Goal: Find specific page/section: Find specific page/section

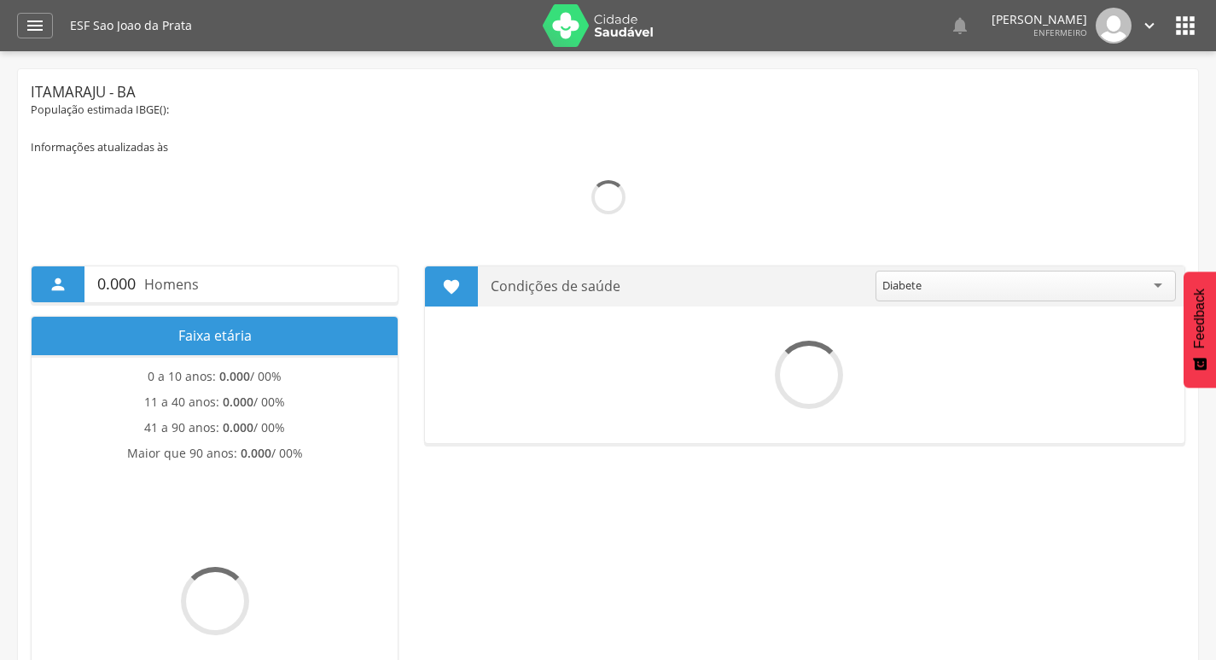
click at [20, 26] on div "" at bounding box center [35, 26] width 36 height 26
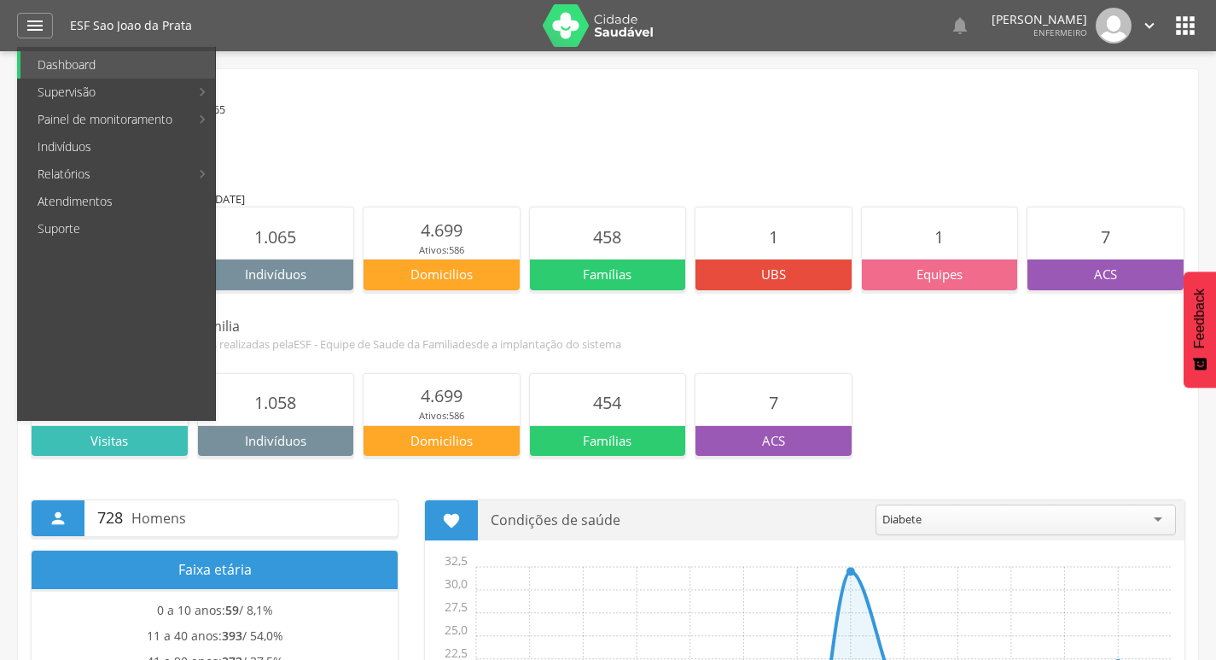
click at [469, 304] on link "Puericultura" at bounding box center [509, 310] width 192 height 27
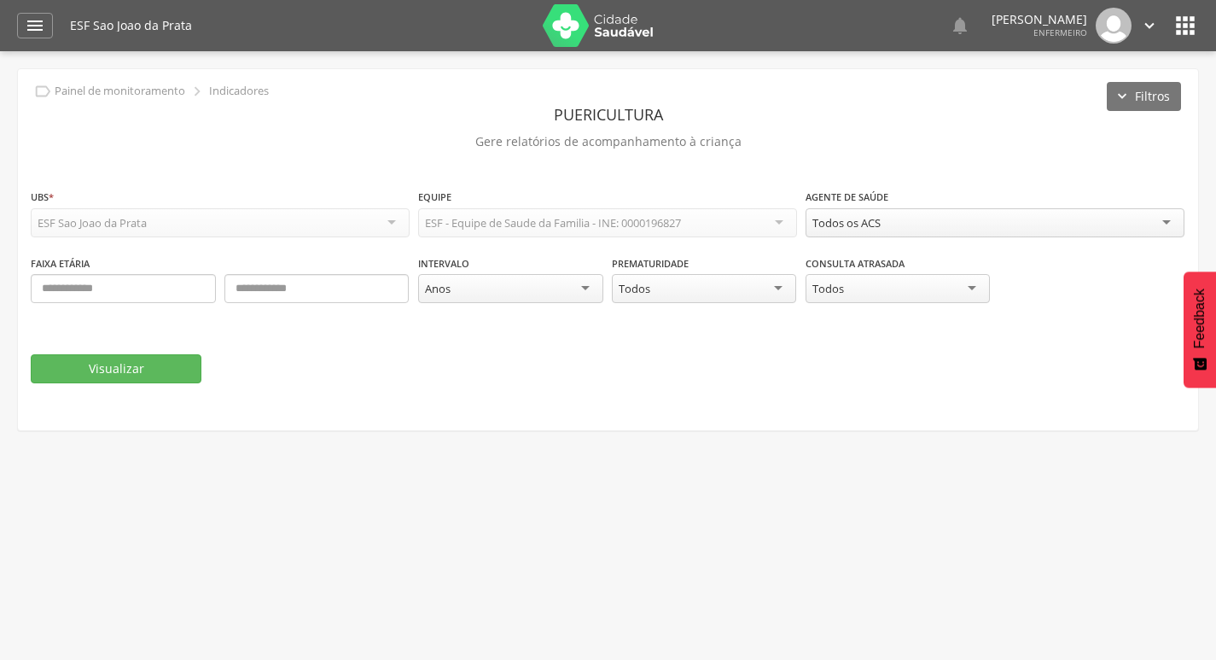
click at [888, 217] on div "Todos os ACS" at bounding box center [995, 222] width 379 height 29
click at [171, 363] on button "Visualizar" at bounding box center [116, 368] width 171 height 29
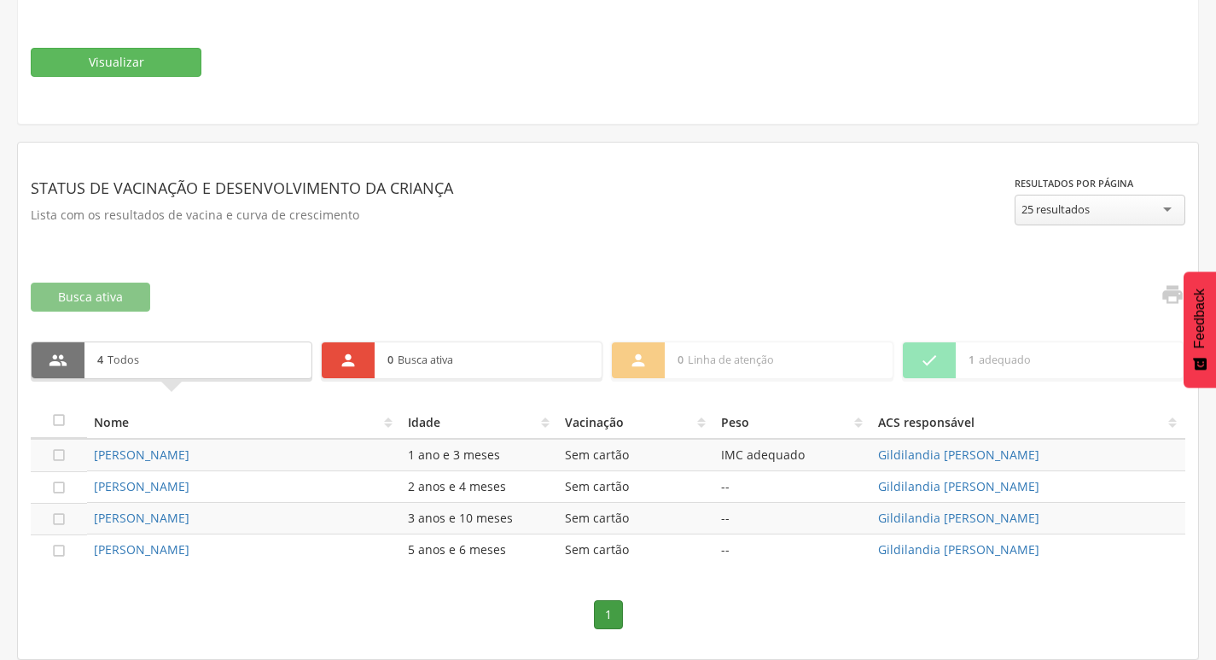
scroll to position [221, 0]
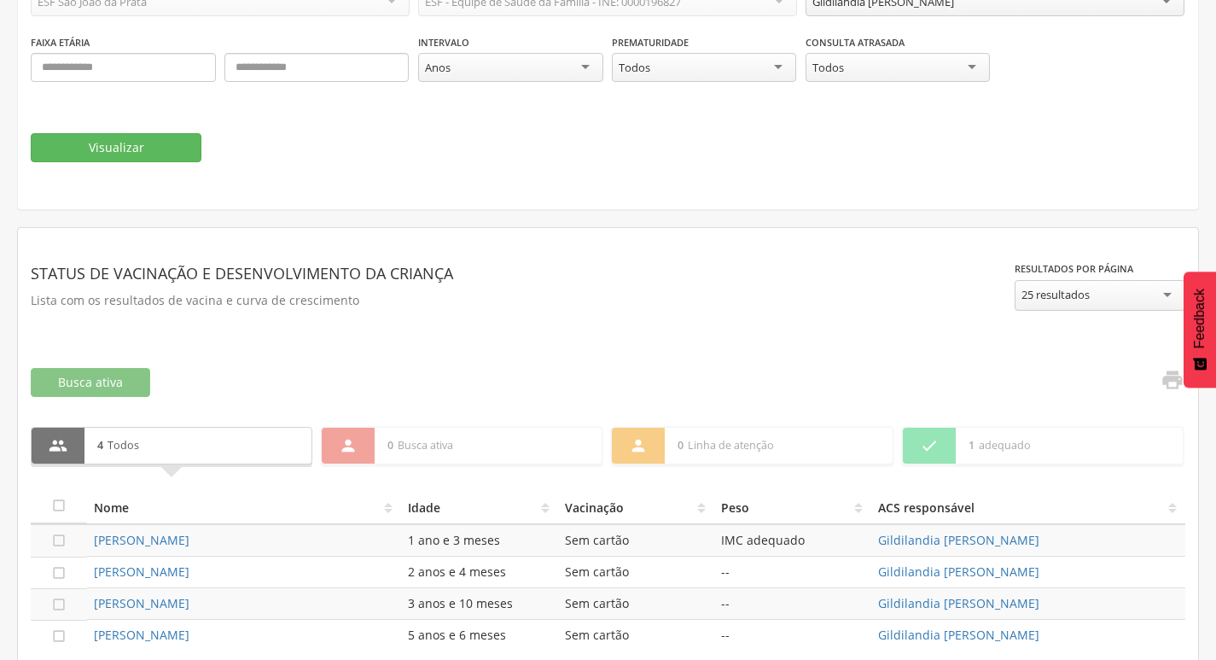
drag, startPoint x: 88, startPoint y: 543, endPoint x: 364, endPoint y: 542, distance: 275.7
click at [364, 542] on td "[PERSON_NAME]" at bounding box center [244, 540] width 314 height 32
copy link "[PERSON_NAME]"
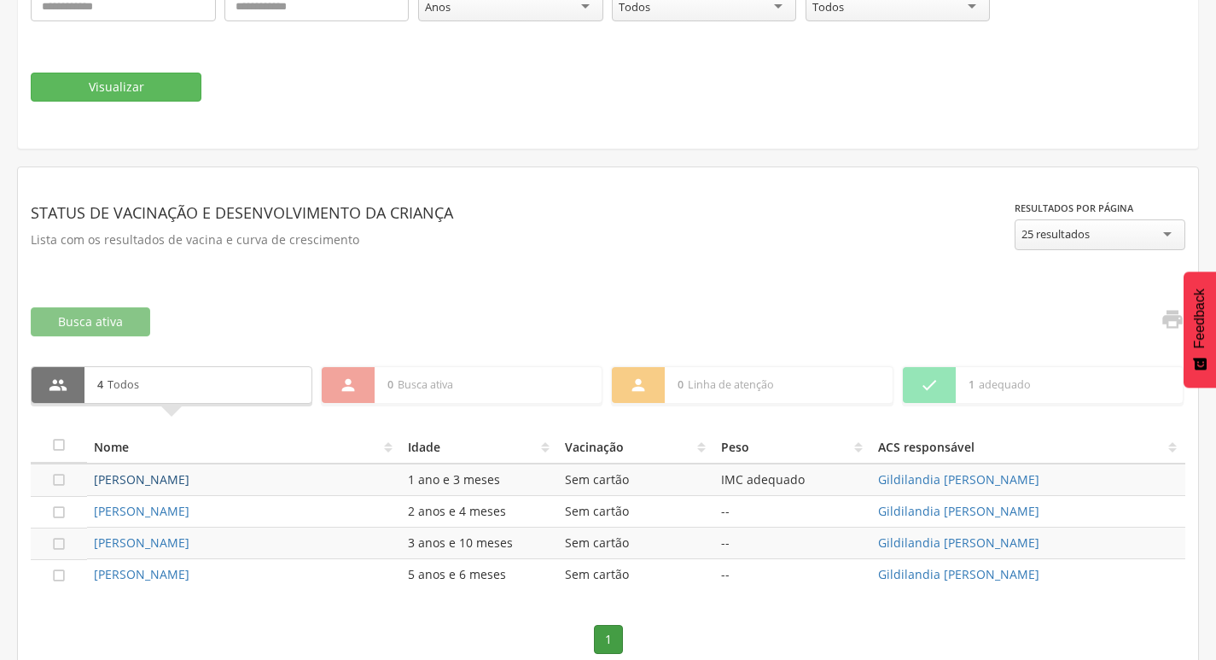
scroll to position [306, 0]
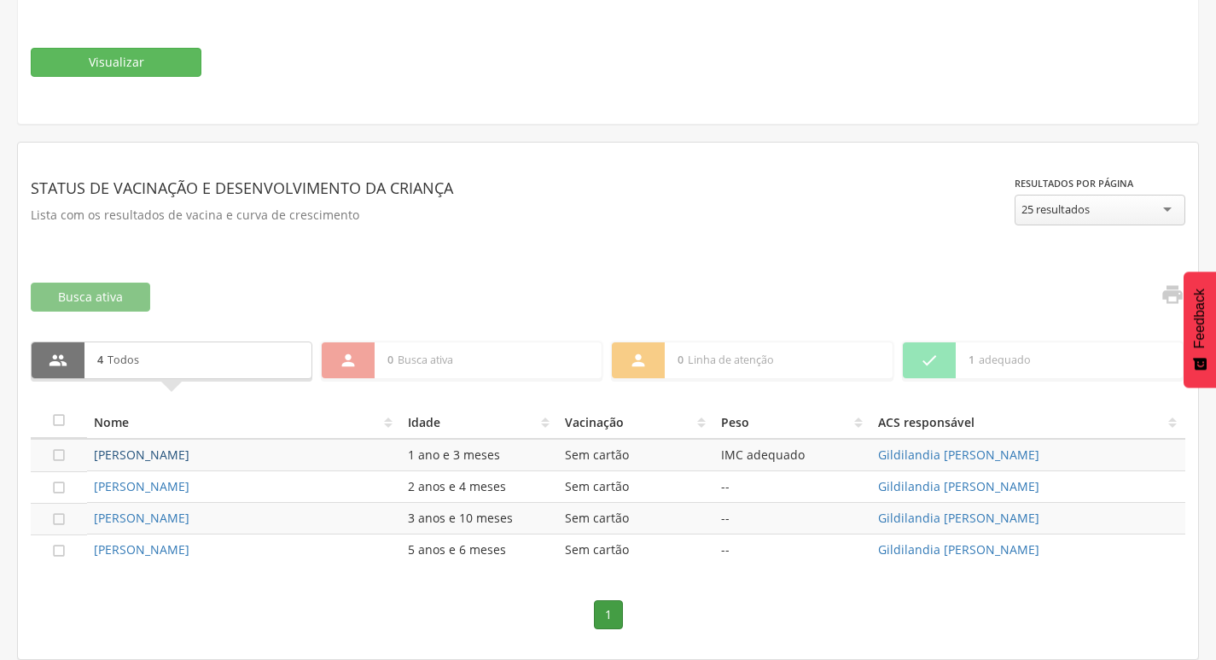
copy link "[PERSON_NAME]"
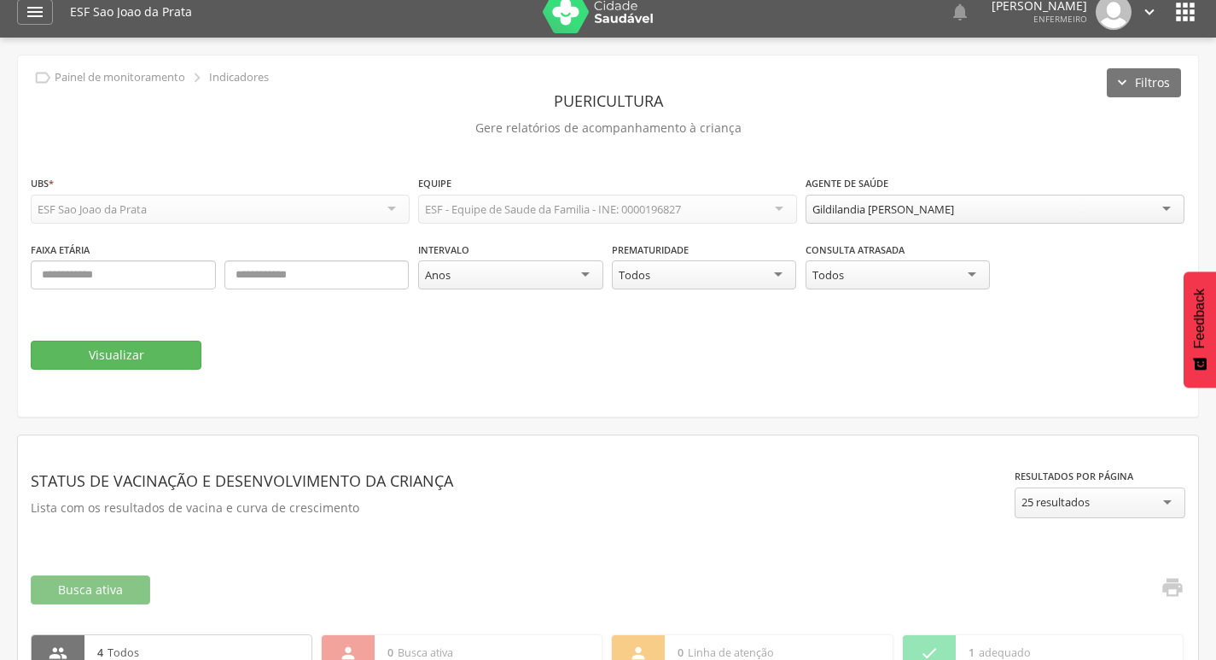
scroll to position [0, 0]
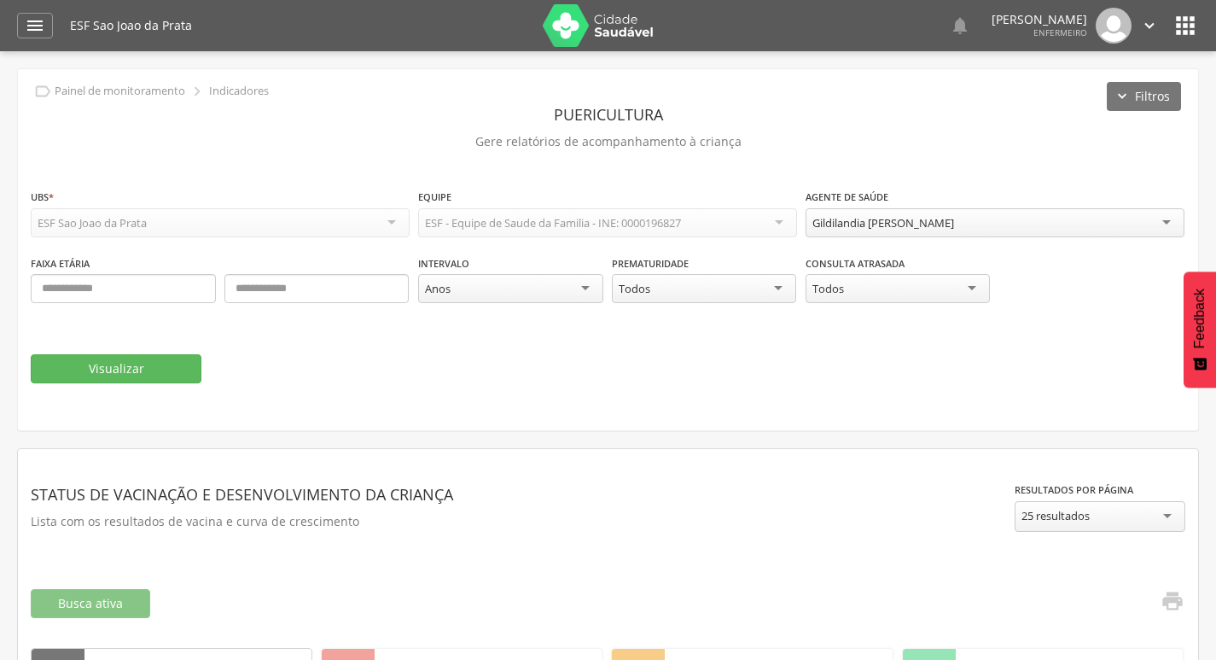
click at [1178, 38] on icon "" at bounding box center [1185, 25] width 27 height 27
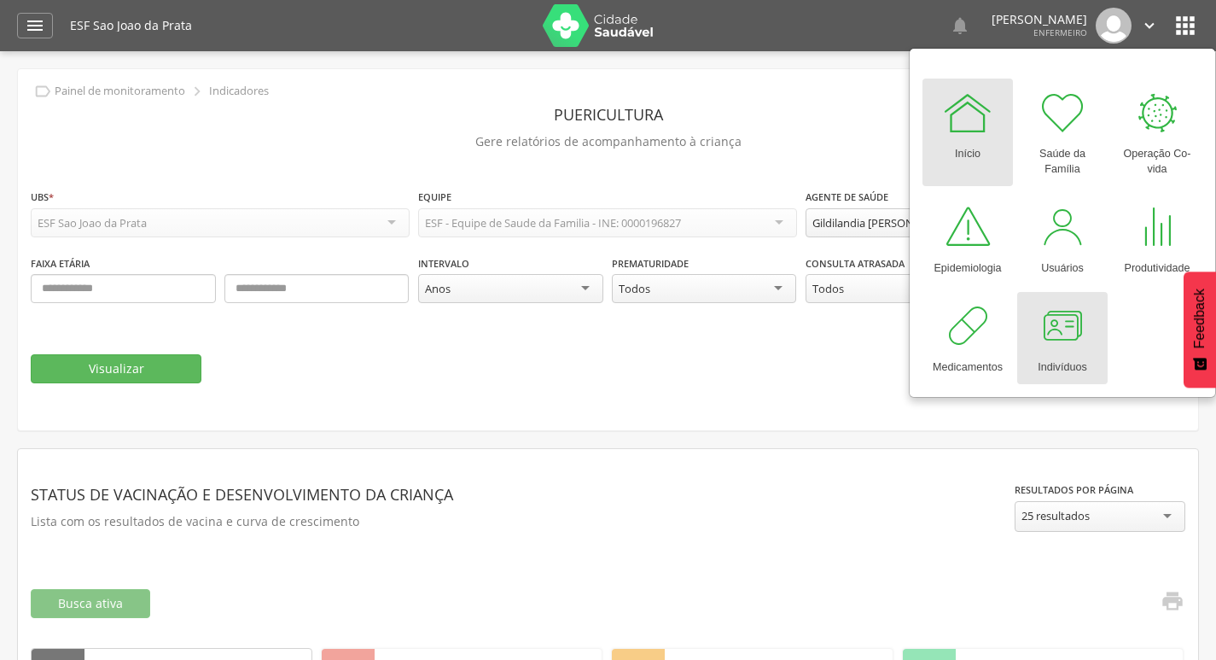
click at [1073, 346] on div at bounding box center [1062, 325] width 51 height 51
